Goal: Transaction & Acquisition: Purchase product/service

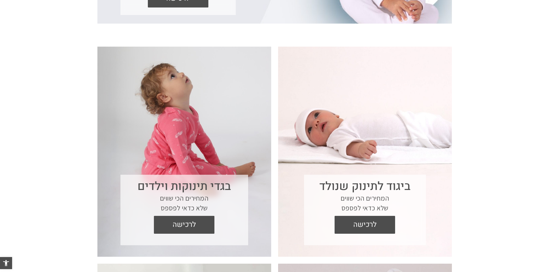
scroll to position [202, 0]
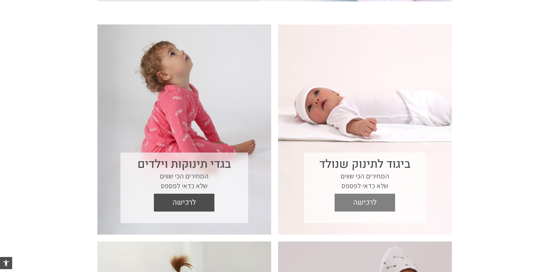
click at [359, 204] on span "לרכישה" at bounding box center [365, 203] width 52 height 18
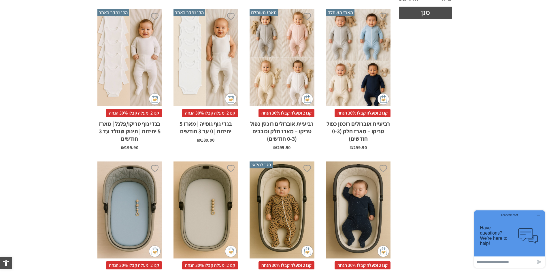
scroll to position [288, 0]
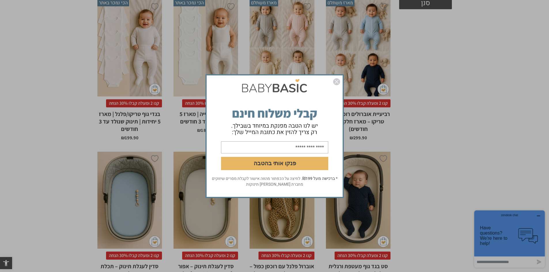
click at [538, 215] on div "פנקו אותי בהטבה * ברכישה מעל ₪199 . לחיצה על הכפתור מהווה אישור לקבלת מסרים שיו…" at bounding box center [274, 136] width 549 height 272
click at [338, 84] on img "סגור" at bounding box center [336, 81] width 7 height 7
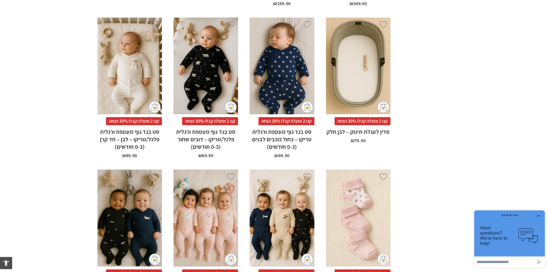
scroll to position [1413, 0]
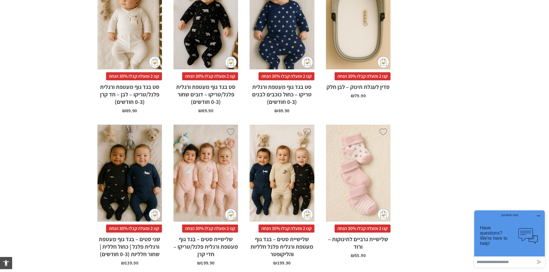
click at [539, 216] on icon "button" at bounding box center [538, 216] width 5 height 5
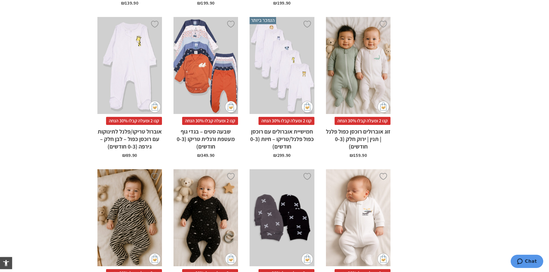
scroll to position [1614, 0]
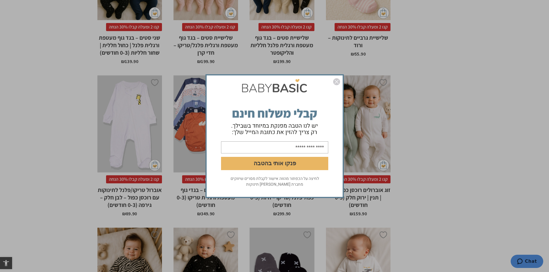
click at [340, 82] on img "סגור" at bounding box center [336, 81] width 7 height 7
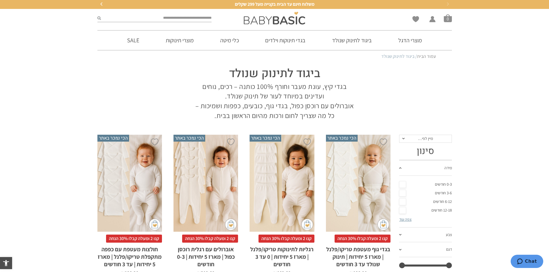
scroll to position [0, 0]
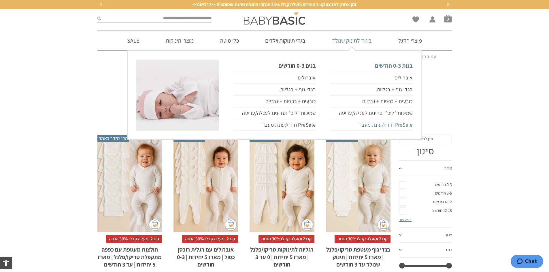
click at [366, 125] on link "PreSale חורף/עונת מעבר" at bounding box center [371, 125] width 82 height 12
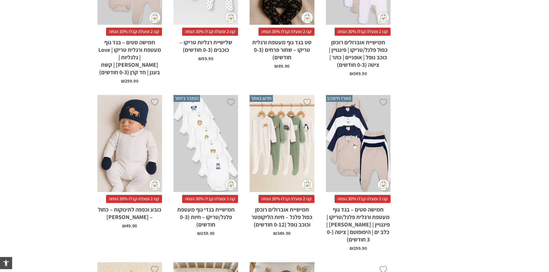
scroll to position [663, 0]
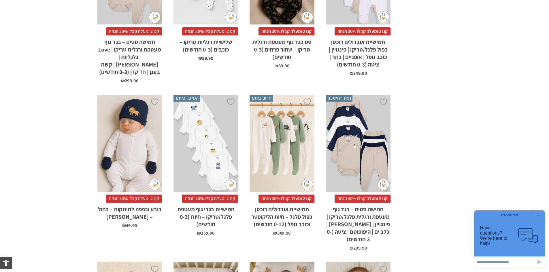
click at [537, 216] on div "zendesk chat" at bounding box center [509, 215] width 57 height 6
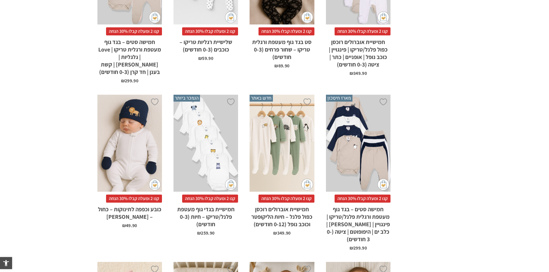
scroll to position [0, 0]
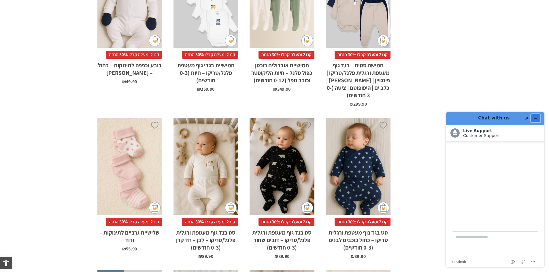
click at [538, 118] on button "Minimize widget" at bounding box center [535, 118] width 9 height 8
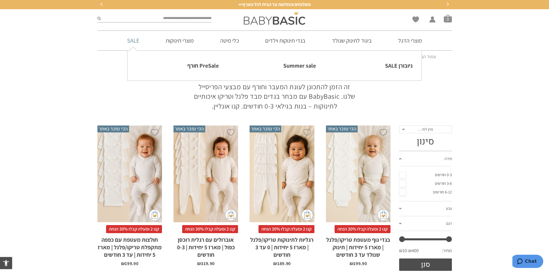
click at [131, 41] on link "SALE" at bounding box center [132, 41] width 29 height 20
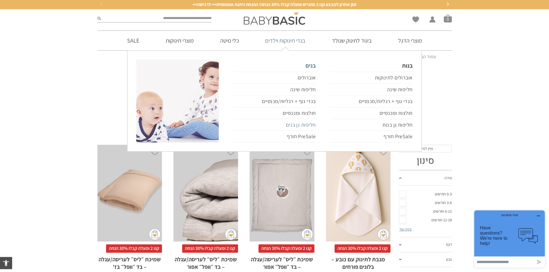
click at [294, 125] on link "חליפות גן בנים" at bounding box center [274, 125] width 82 height 12
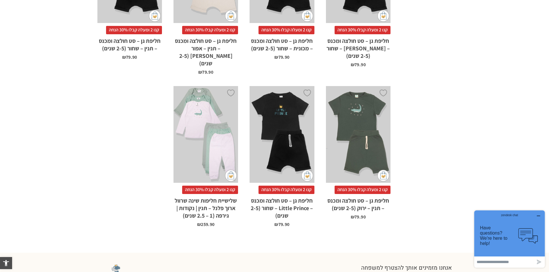
scroll to position [346, 0]
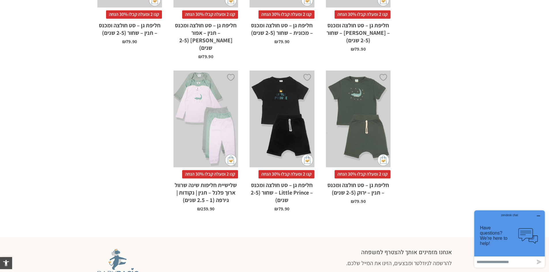
click at [543, 216] on button "button" at bounding box center [538, 217] width 9 height 6
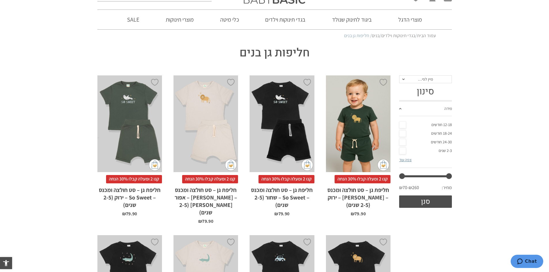
scroll to position [0, 0]
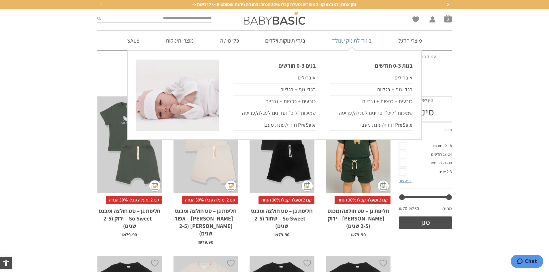
click at [346, 39] on link "ביגוד לתינוק שנולד" at bounding box center [351, 41] width 57 height 20
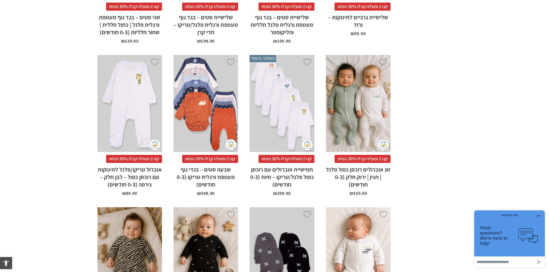
scroll to position [1643, 0]
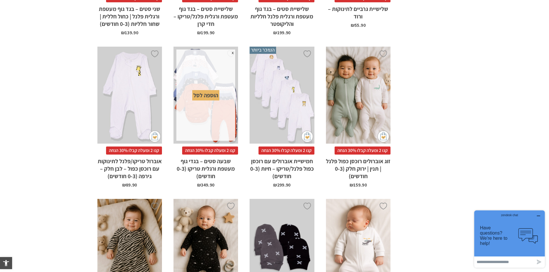
click at [206, 125] on div "x הוספה לסל" at bounding box center [205, 95] width 59 height 91
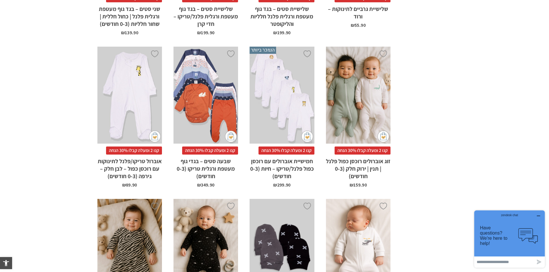
click at [138, 100] on div "x בחירת סוג בד טריקו (עונת מעבר/קיץ) פלנל (חורף)" at bounding box center [129, 95] width 65 height 97
